Goal: Information Seeking & Learning: Learn about a topic

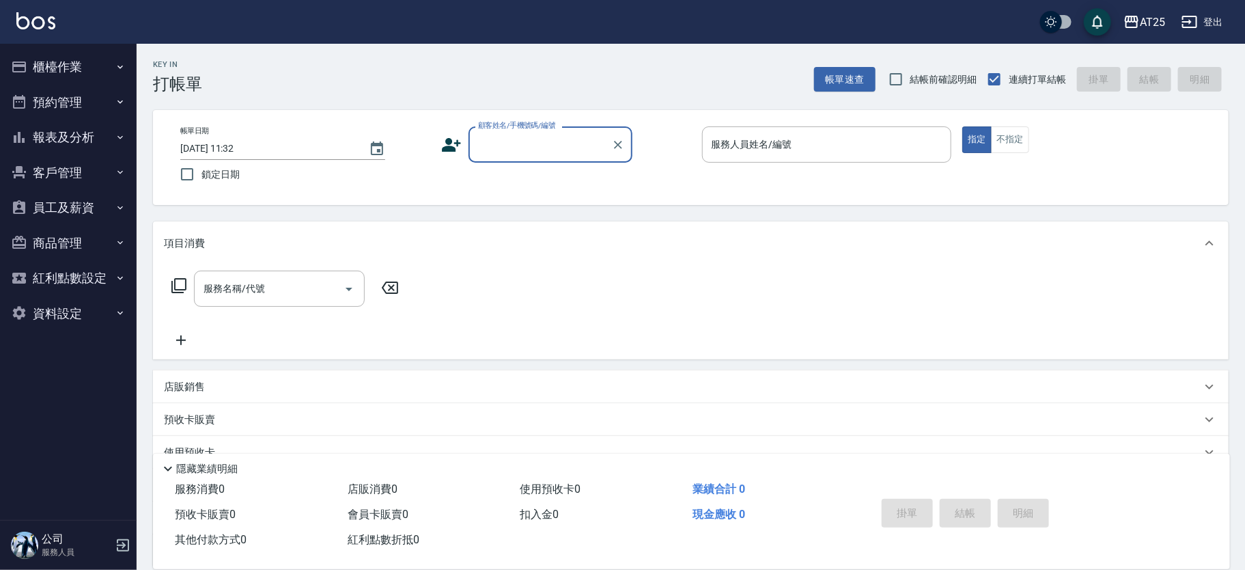
click at [62, 57] on button "櫃檯作業" at bounding box center [68, 67] width 126 height 36
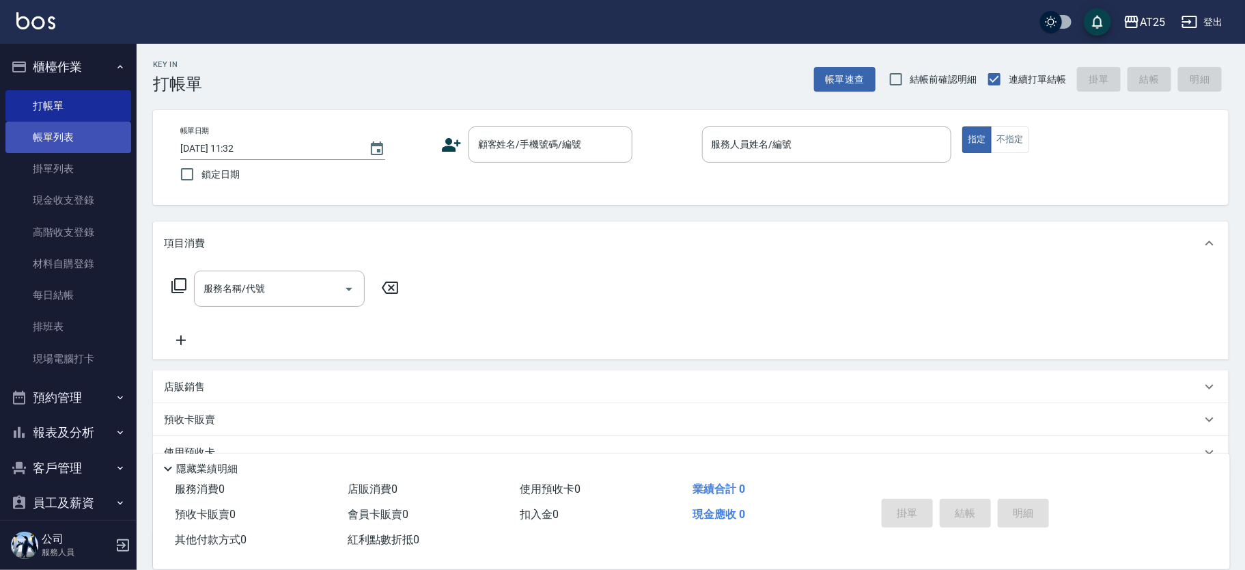
click at [87, 143] on link "帳單列表" at bounding box center [68, 137] width 126 height 31
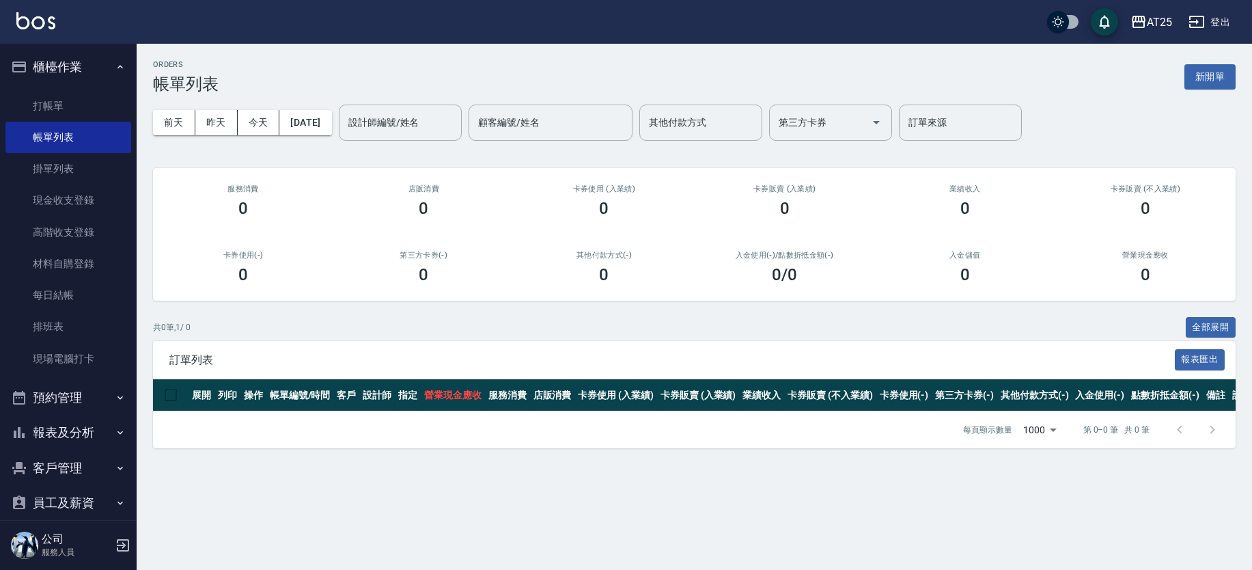
scroll to position [122, 0]
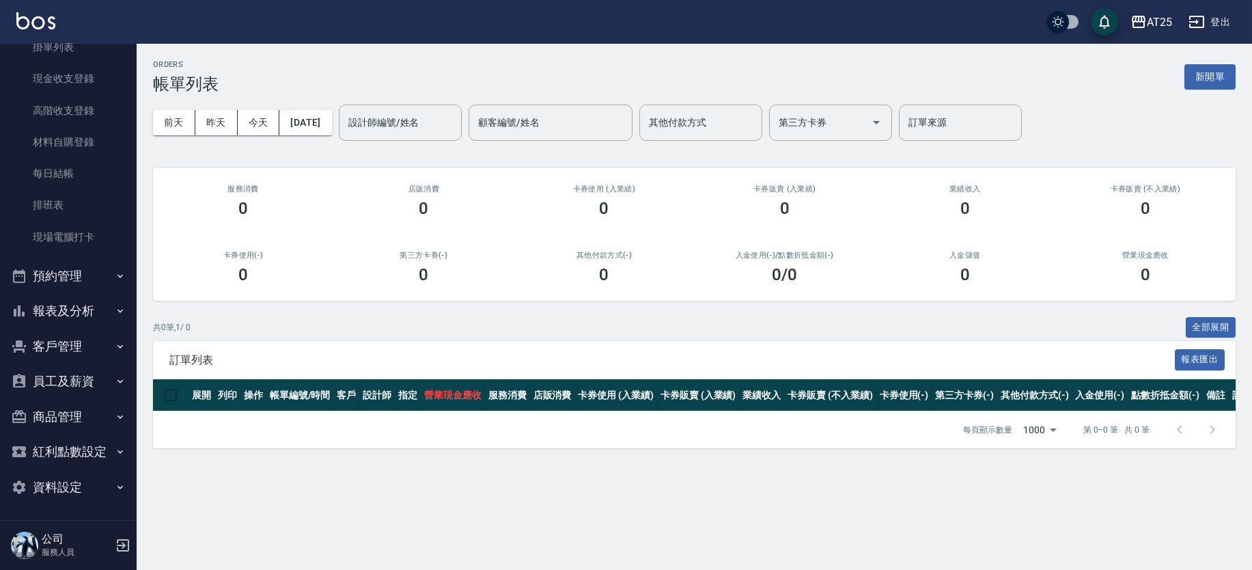
click at [95, 305] on button "報表及分析" at bounding box center [68, 311] width 126 height 36
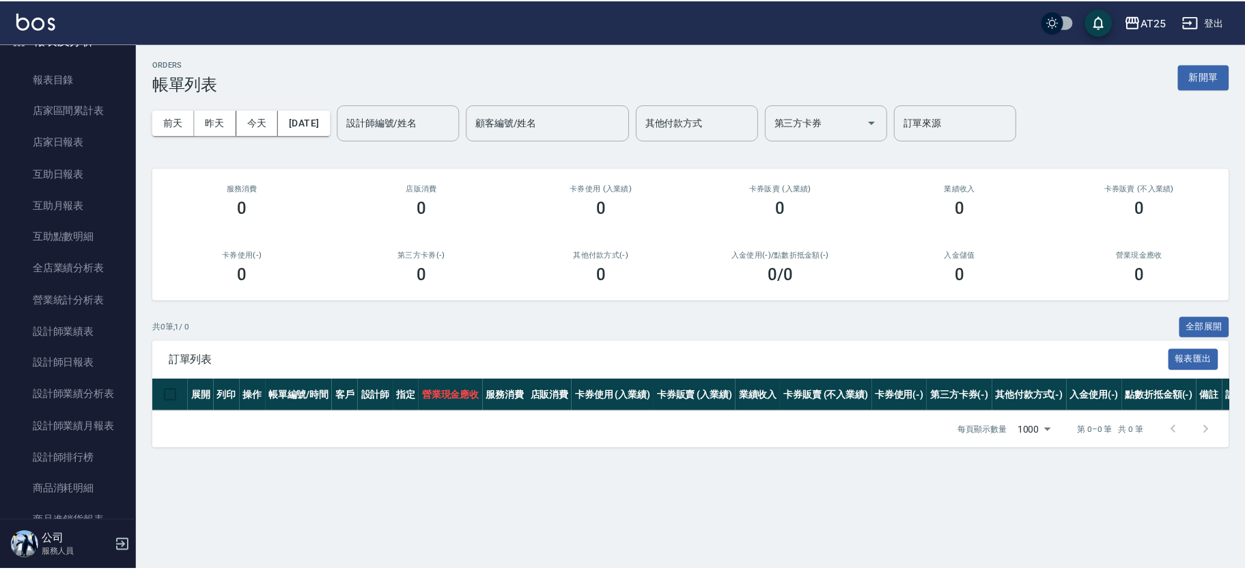
scroll to position [409, 0]
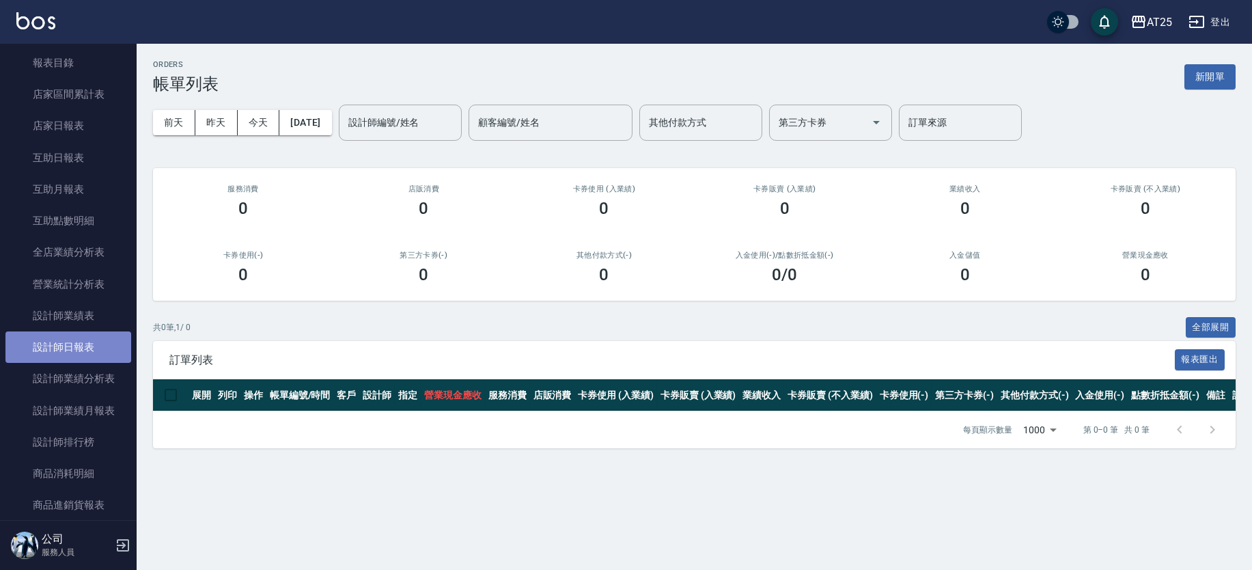
click at [92, 348] on link "設計師日報表" at bounding box center [68, 346] width 126 height 31
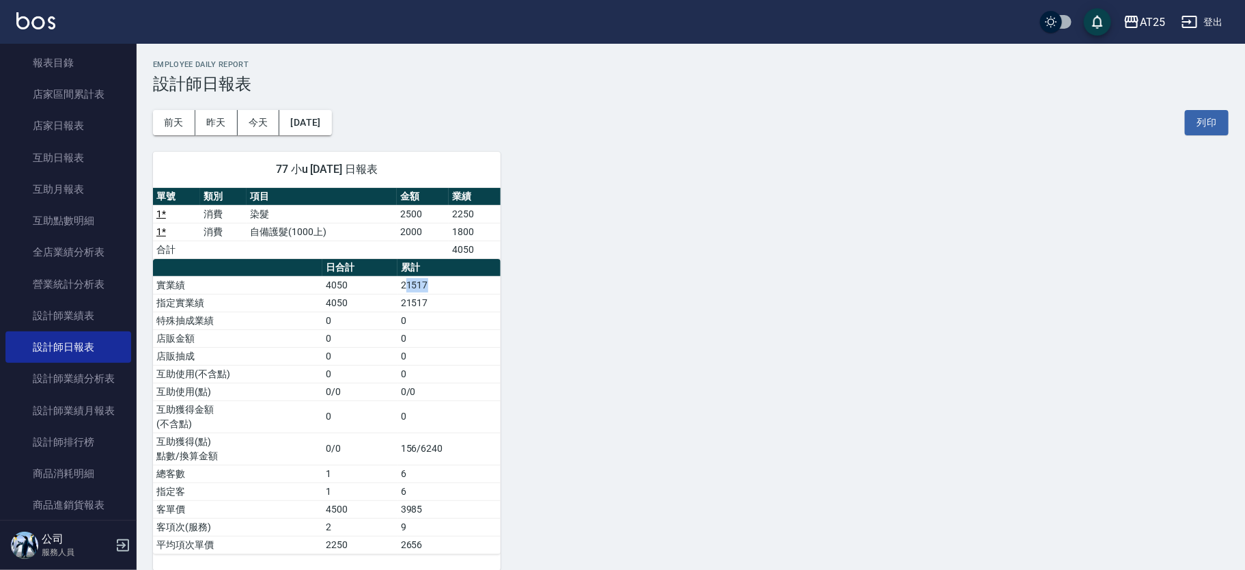
drag, startPoint x: 406, startPoint y: 284, endPoint x: 439, endPoint y: 286, distance: 32.2
click at [439, 286] on td "21517" at bounding box center [449, 285] width 103 height 18
click at [398, 288] on td "4050" at bounding box center [359, 285] width 75 height 18
drag, startPoint x: 400, startPoint y: 285, endPoint x: 432, endPoint y: 285, distance: 31.4
click at [428, 285] on td "21517" at bounding box center [449, 285] width 103 height 18
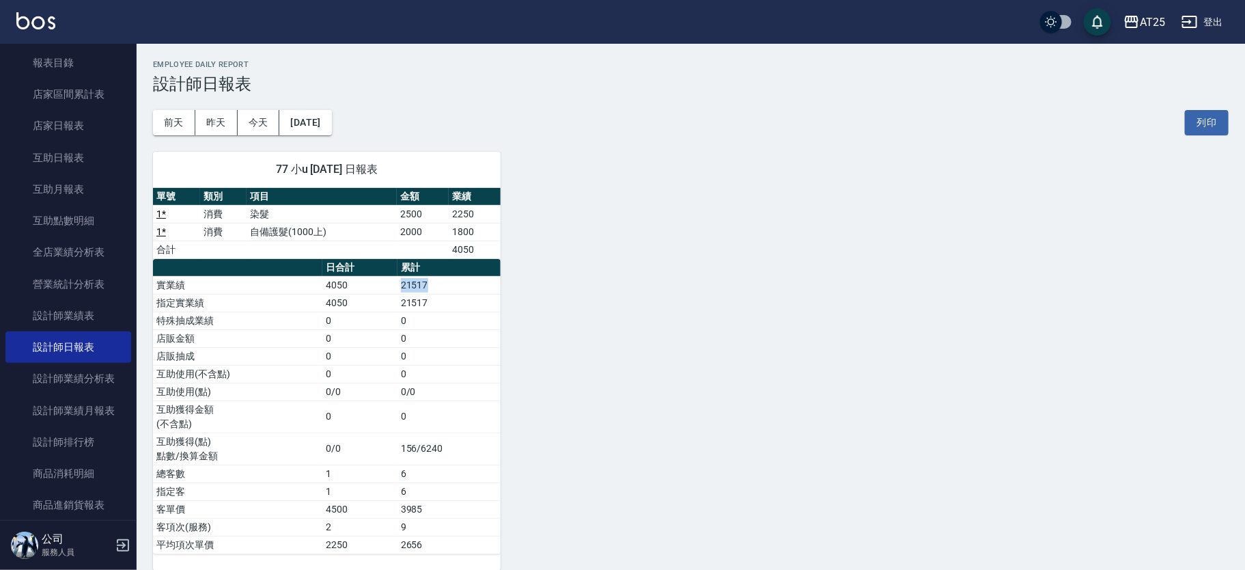
click at [432, 285] on td "21517" at bounding box center [449, 285] width 103 height 18
drag, startPoint x: 402, startPoint y: 286, endPoint x: 437, endPoint y: 284, distance: 35.6
click at [437, 284] on td "21517" at bounding box center [449, 285] width 103 height 18
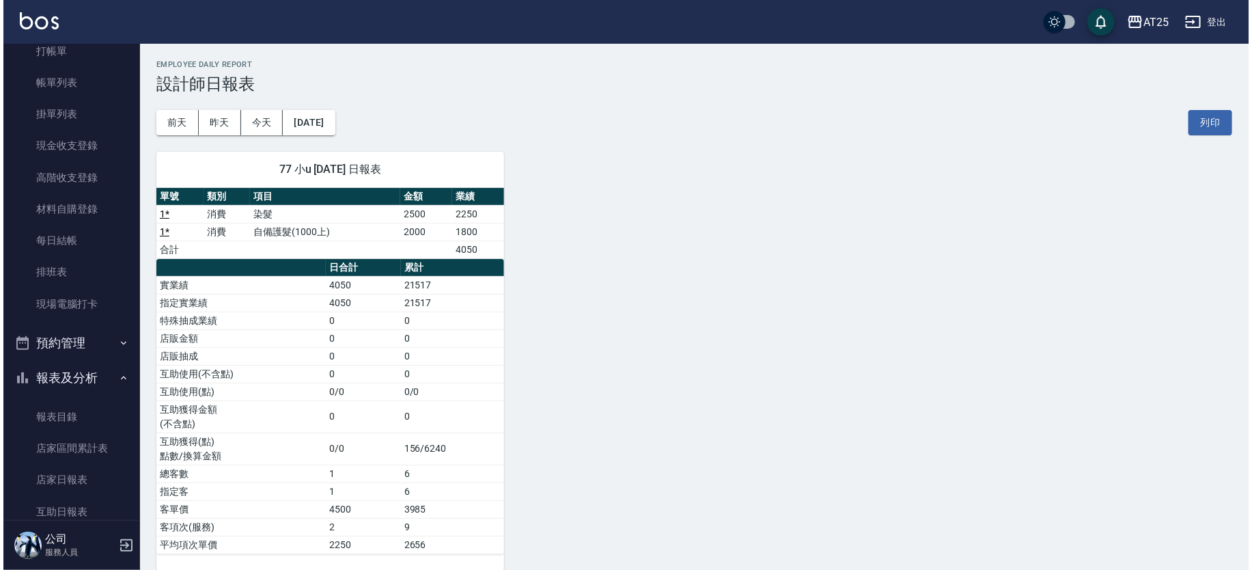
scroll to position [7, 0]
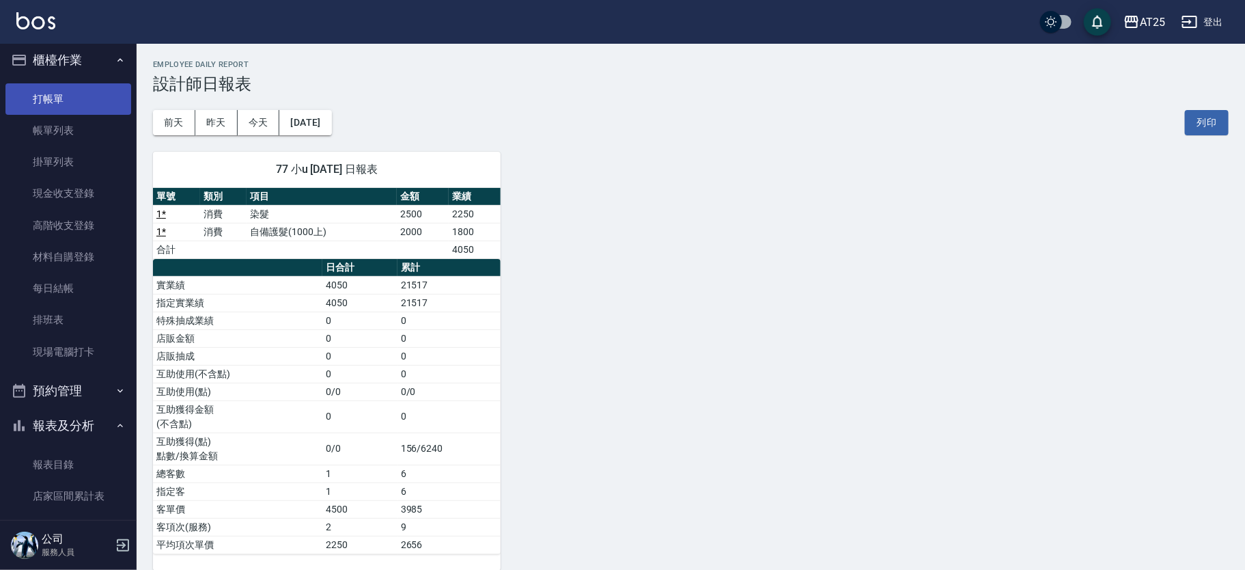
click at [85, 100] on link "打帳單" at bounding box center [68, 98] width 126 height 31
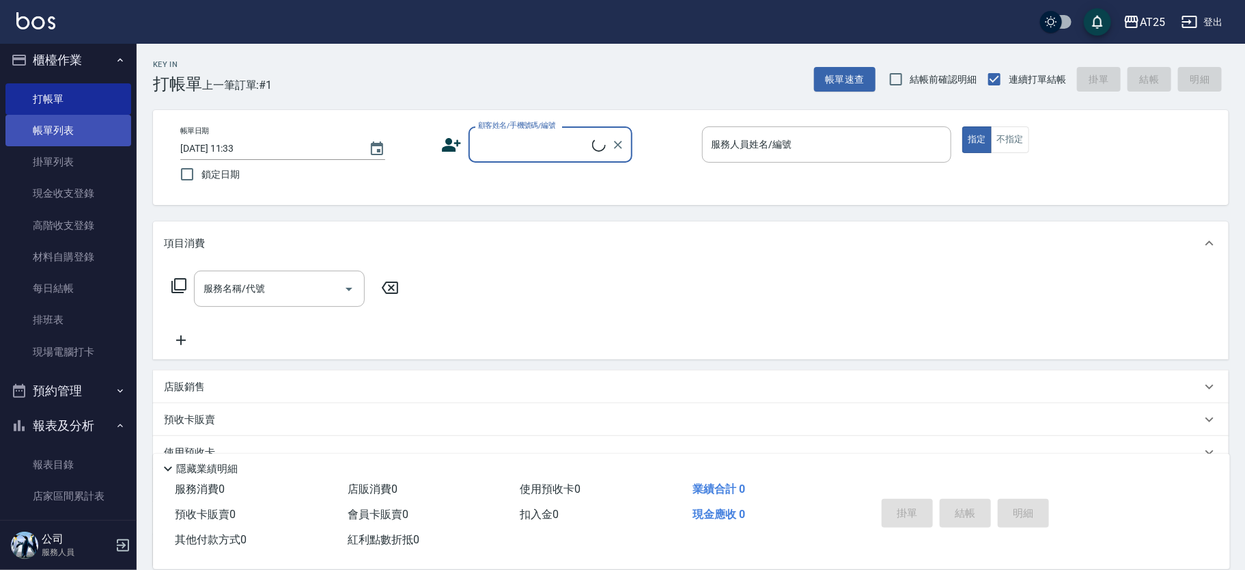
click at [56, 137] on link "帳單列表" at bounding box center [68, 130] width 126 height 31
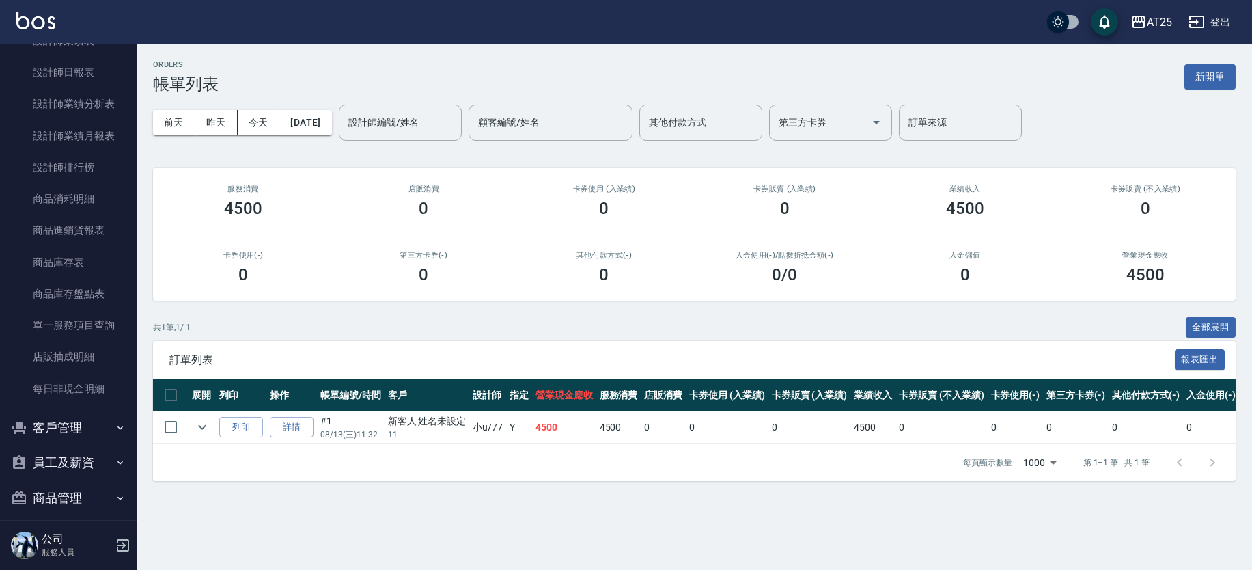
scroll to position [661, 0]
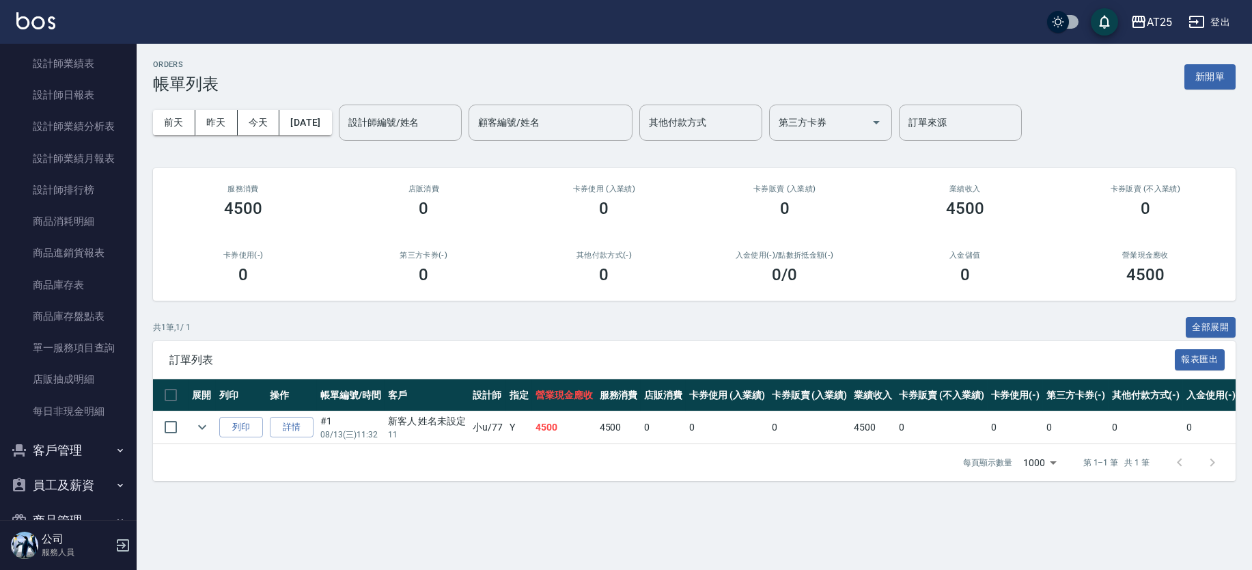
click at [144, 324] on div "ORDERS 帳單列表 新開單 前天 昨天 今天 [DATE] 設計師編號/姓名 設計師編號/姓名 顧客編號/姓名 顧客編號/姓名 其他付款方式 其他付款方式…" at bounding box center [695, 271] width 1116 height 454
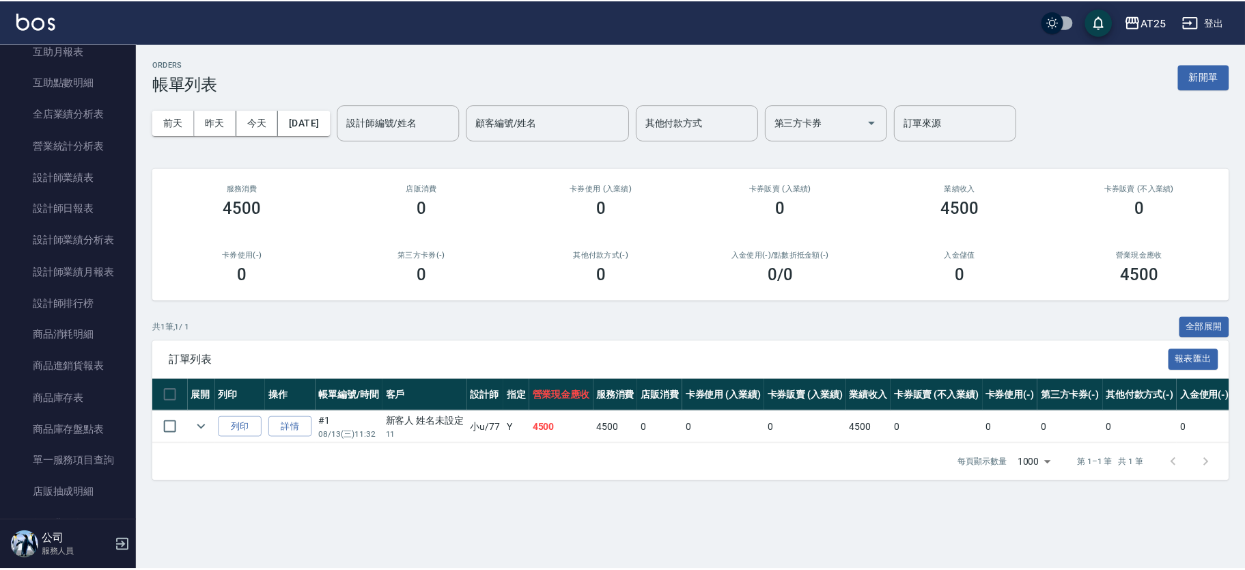
scroll to position [534, 0]
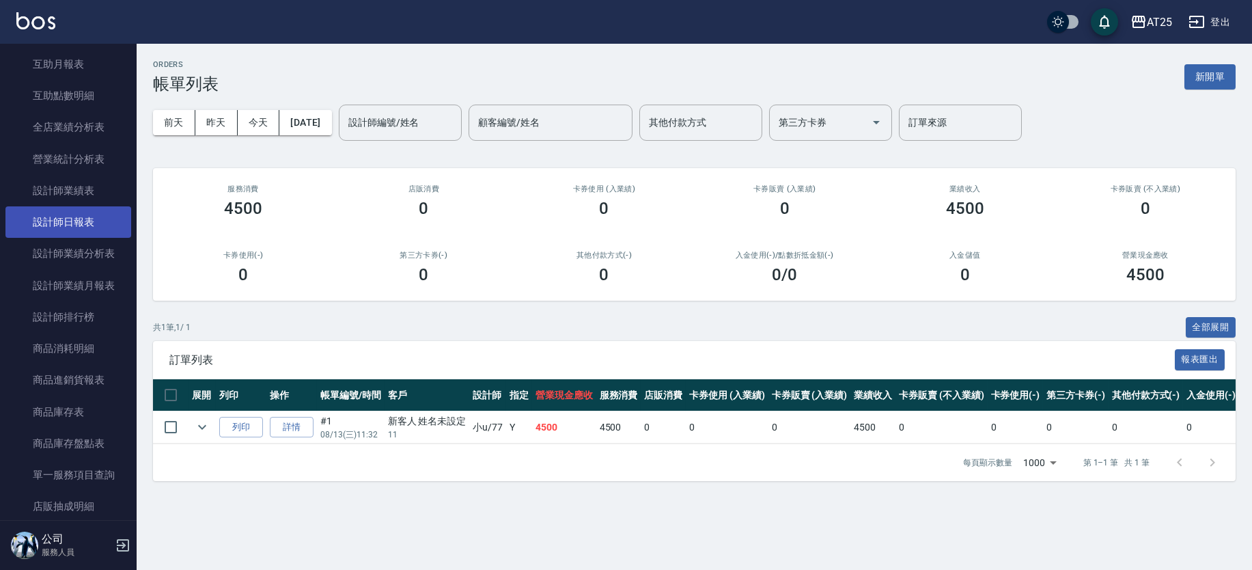
click at [81, 214] on link "設計師日報表" at bounding box center [68, 221] width 126 height 31
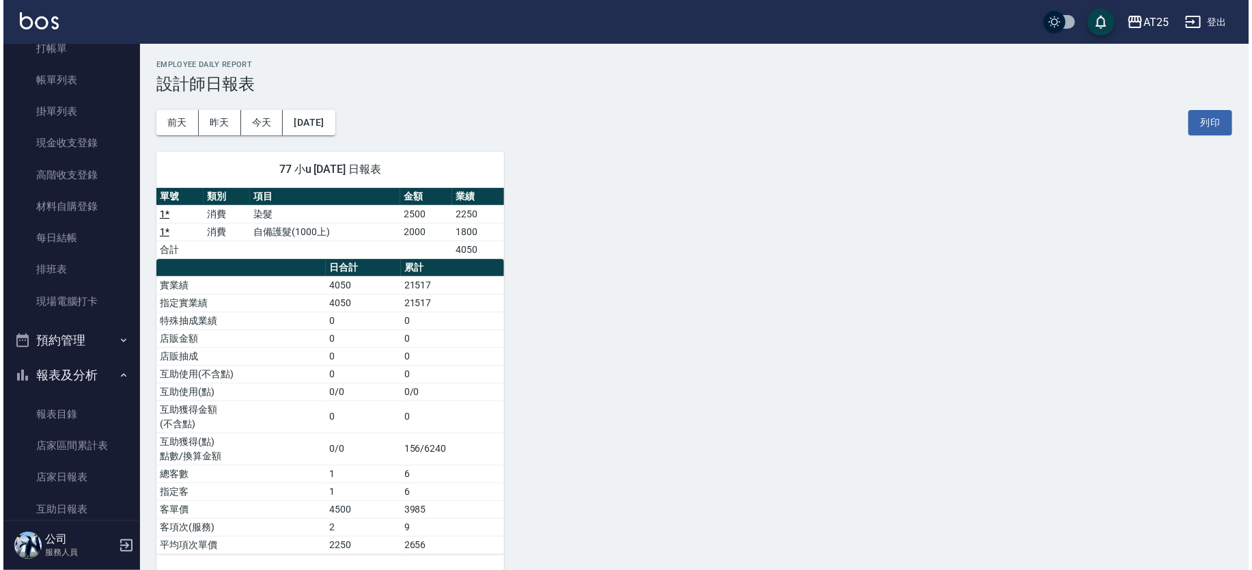
scroll to position [18, 0]
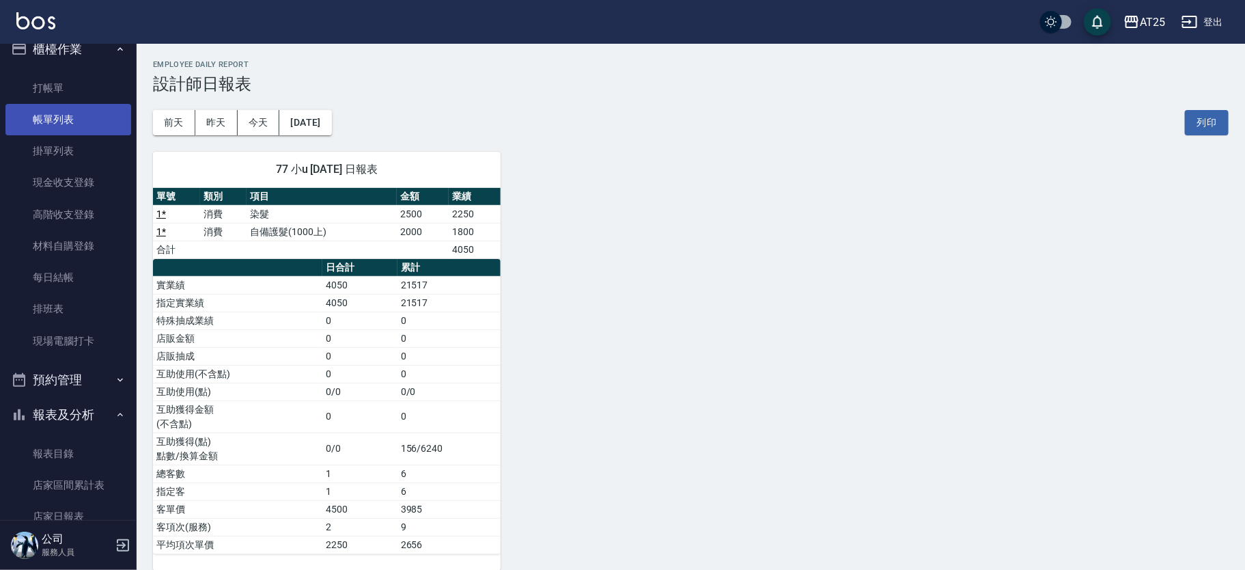
click at [79, 130] on link "帳單列表" at bounding box center [68, 119] width 126 height 31
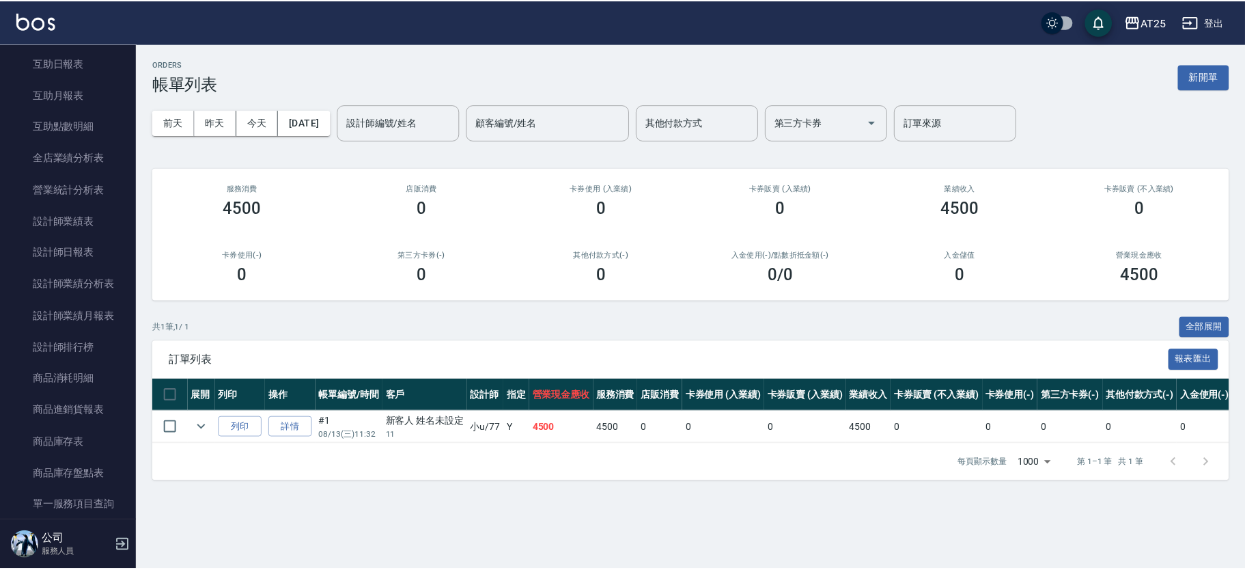
scroll to position [519, 0]
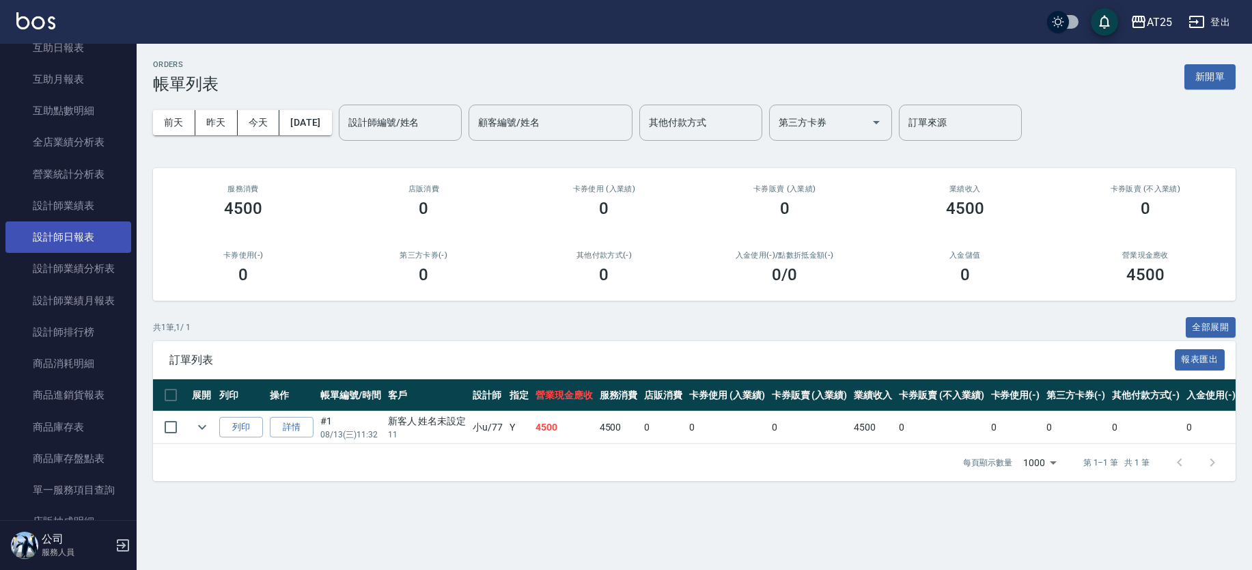
click at [88, 238] on link "設計師日報表" at bounding box center [68, 236] width 126 height 31
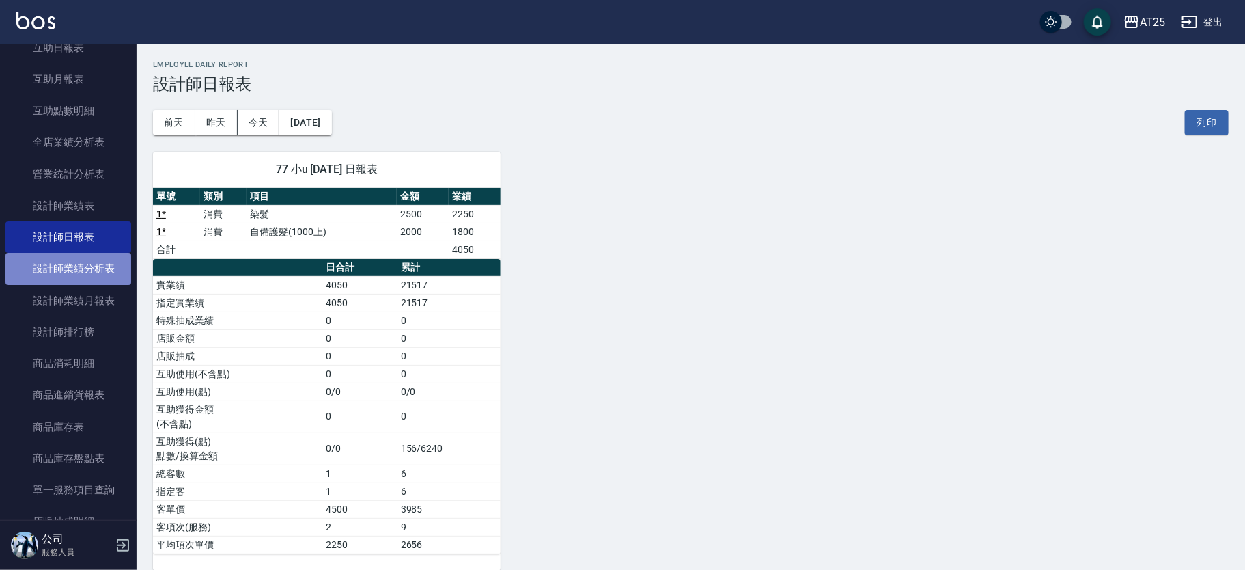
click at [96, 277] on link "設計師業績分析表" at bounding box center [68, 268] width 126 height 31
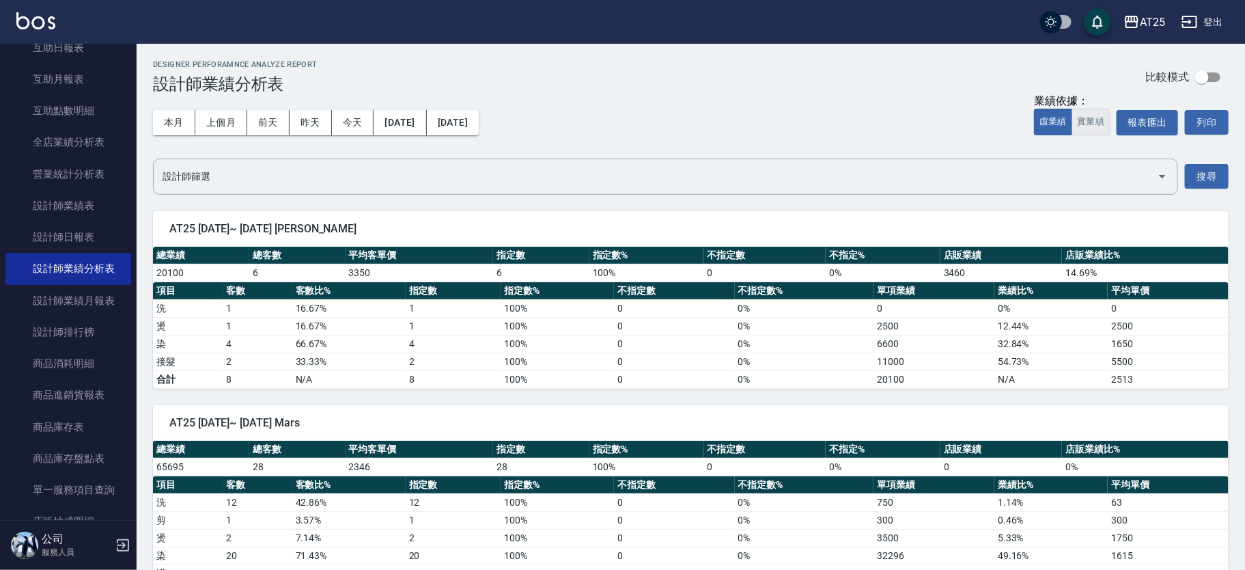
click at [1084, 119] on button "實業績" at bounding box center [1091, 122] width 38 height 27
